Goal: Task Accomplishment & Management: Complete application form

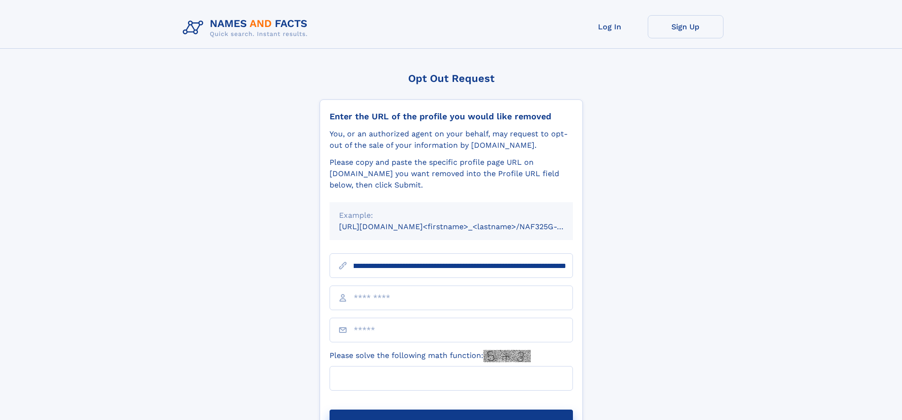
scroll to position [0, 106]
type input "**********"
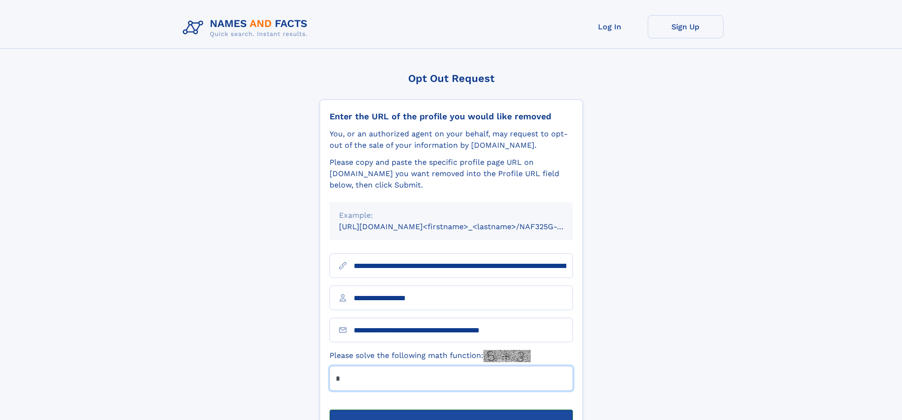
type input "*"
click at [451, 410] on button "Submit Opt Out Request" at bounding box center [451, 425] width 243 height 30
